Goal: Task Accomplishment & Management: Manage account settings

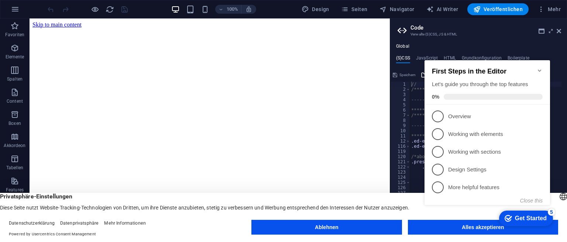
click at [453, 229] on div "checkmark Get Started 5 First Steps in the Editor Let's guide you through the t…" at bounding box center [489, 140] width 134 height 176
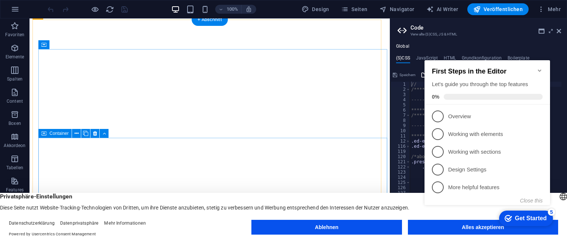
scroll to position [2246, 0]
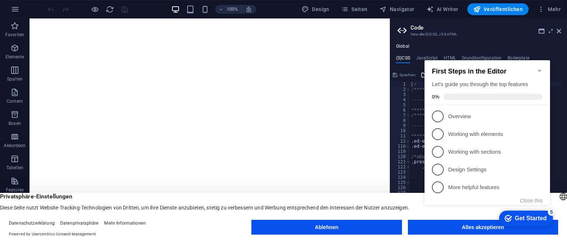
click at [539, 69] on icon "Minimize checklist" at bounding box center [539, 70] width 3 height 2
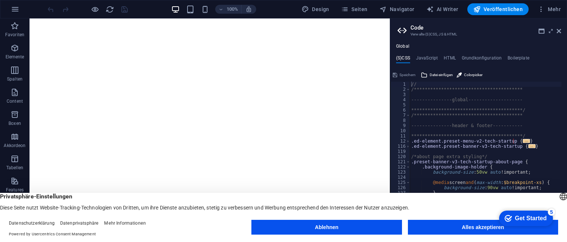
click at [545, 229] on div "checkmark Get Started 5 First Steps in the Editor Let's guide you through the t…" at bounding box center [524, 218] width 63 height 22
click at [467, 226] on button "Alles akzeptieren" at bounding box center [483, 227] width 150 height 15
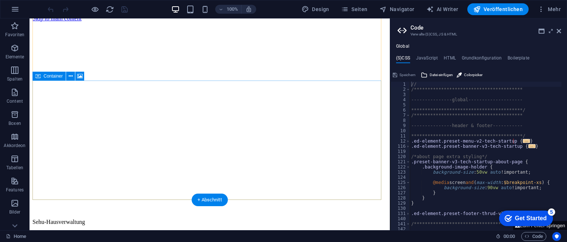
scroll to position [0, 0]
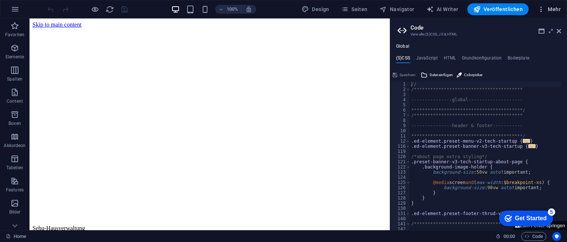
click at [555, 8] on span "Mehr" at bounding box center [549, 9] width 23 height 7
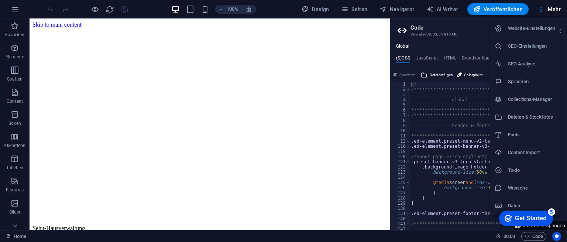
click at [195, 12] on div at bounding box center [283, 121] width 567 height 242
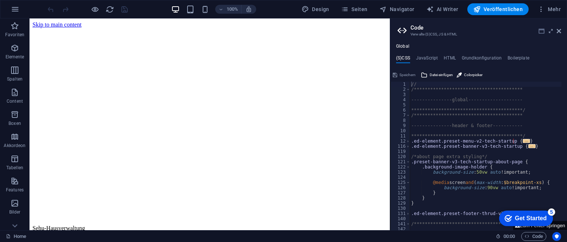
click at [541, 32] on icon at bounding box center [542, 31] width 6 height 6
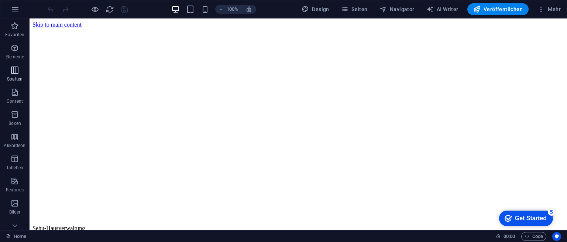
click at [10, 73] on icon "button" at bounding box center [14, 70] width 9 height 9
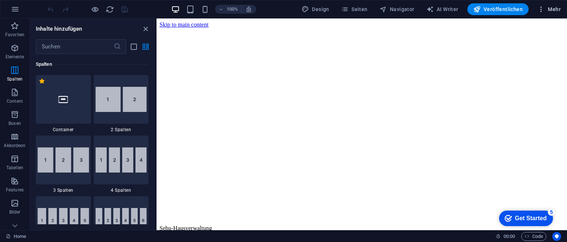
click at [544, 10] on icon "button" at bounding box center [541, 9] width 7 height 7
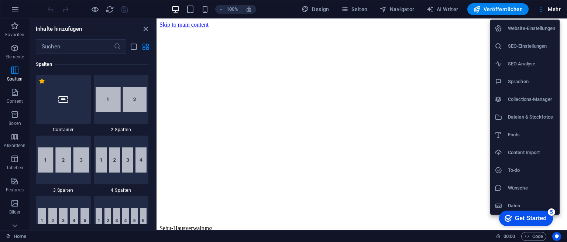
click at [517, 32] on h6 "Website-Einstellungen" at bounding box center [531, 28] width 47 height 9
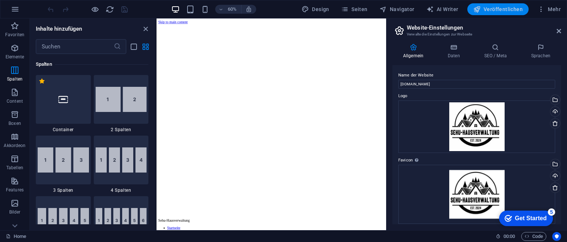
click at [488, 12] on span "Veröffentlichen" at bounding box center [497, 9] width 49 height 7
